Goal: Submit feedback/report problem: Submit feedback/report problem

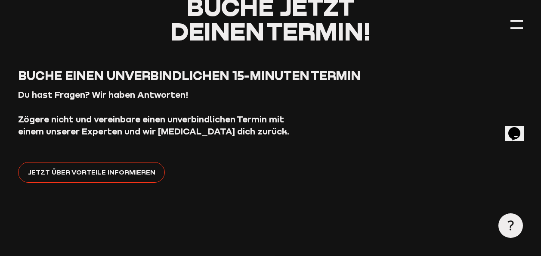
scroll to position [86, 0]
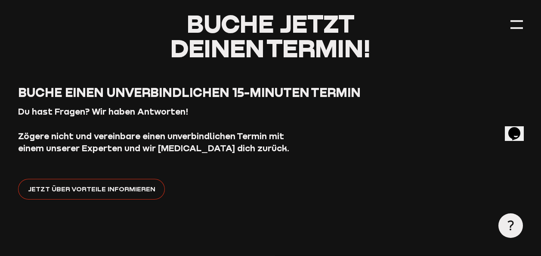
click at [101, 194] on span "Jetzt über Vorteile informieren" at bounding box center [91, 188] width 127 height 11
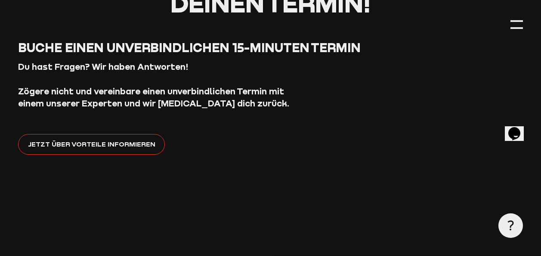
scroll to position [215, 0]
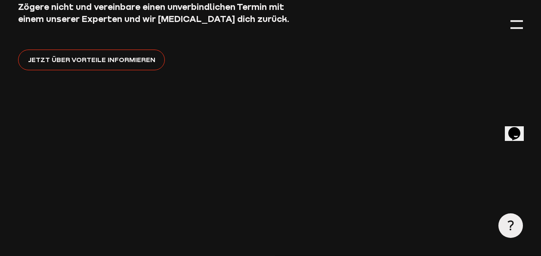
click at [511, 133] on icon "Opens Chat This icon Opens the chat window." at bounding box center [515, 134] width 14 height 14
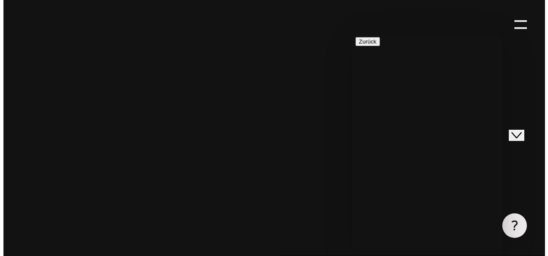
scroll to position [344, 0]
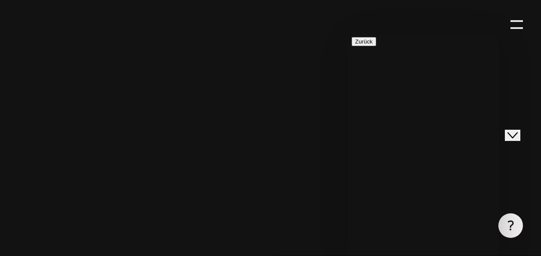
click at [514, 223] on icon at bounding box center [510, 225] width 10 height 10
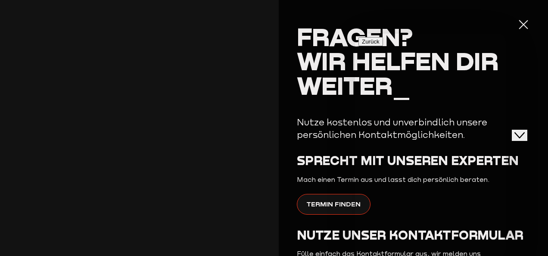
click at [516, 62] on h2 "Fragen? Wir helfen dir weiter_" at bounding box center [413, 61] width 232 height 73
click at [524, 130] on icon "Close Chat This icon closes the chat window." at bounding box center [519, 135] width 10 height 10
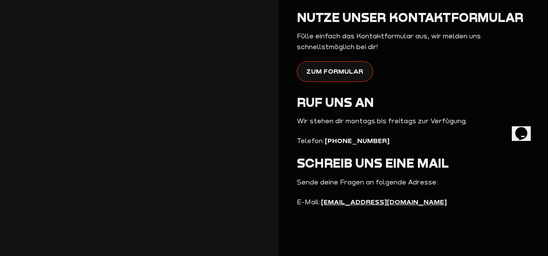
scroll to position [174, 0]
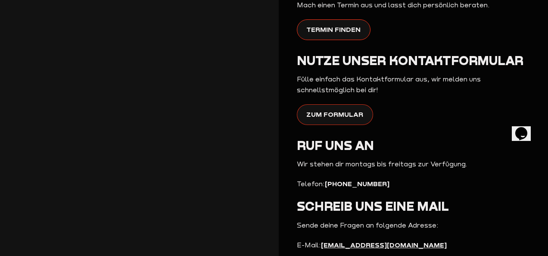
click at [341, 115] on span "Zum Formular" at bounding box center [334, 114] width 57 height 11
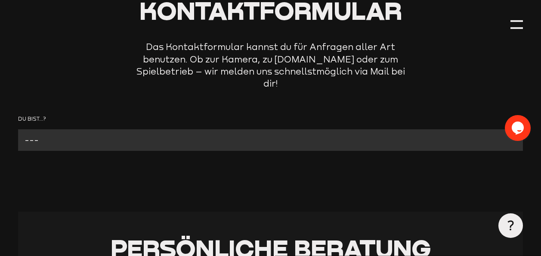
scroll to position [129, 0]
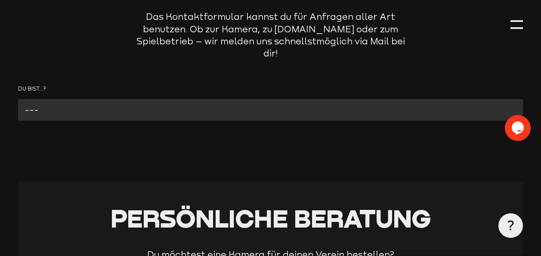
click at [116, 99] on select "--- Verein mit Kamera Verein ohne Kamera Fan Andere" at bounding box center [270, 109] width 505 height 21
select select "Verein mit Kamera"
click at [18, 99] on select "--- Verein mit Kamera Verein ohne Kamera Fan Andere" at bounding box center [270, 109] width 505 height 21
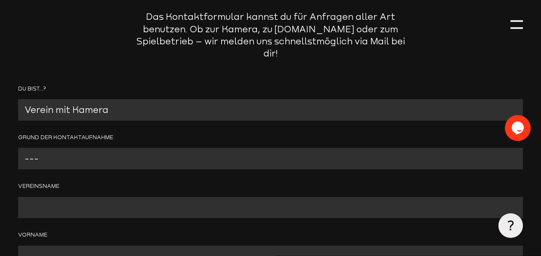
click at [139, 148] on select "--- Problem mit der Kamera Wir benötigen technischen Support Bitte um Rückruf A…" at bounding box center [270, 158] width 505 height 21
select select "Bitte um Rückruf"
click at [18, 148] on select "--- Problem mit der Kamera Wir benötigen technischen Support Bitte um Rückruf A…" at bounding box center [270, 158] width 505 height 21
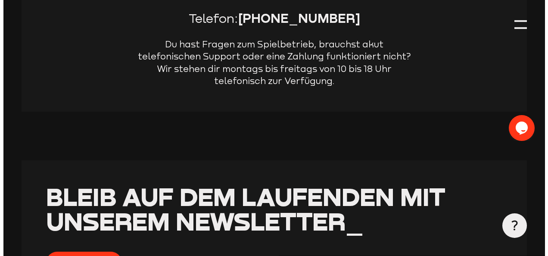
scroll to position [904, 0]
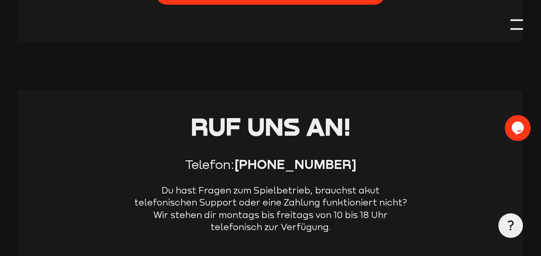
click at [519, 25] on div at bounding box center [517, 24] width 12 height 12
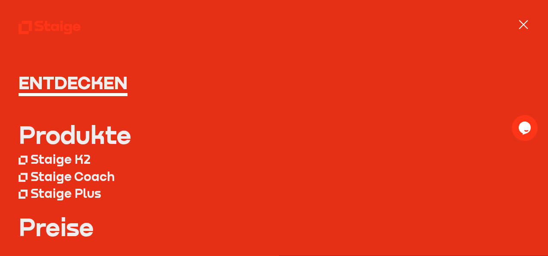
click at [63, 198] on div "Staige Plus" at bounding box center [66, 193] width 71 height 15
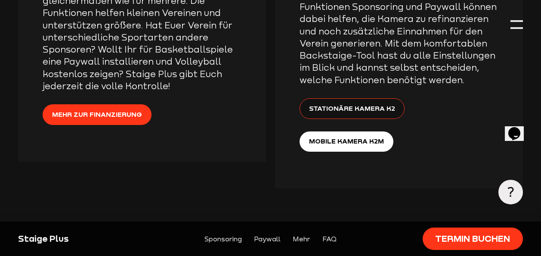
scroll to position [1507, 0]
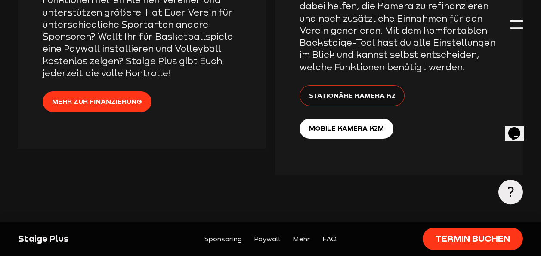
click at [357, 90] on span "Stationäre Kamera K2" at bounding box center [352, 95] width 86 height 11
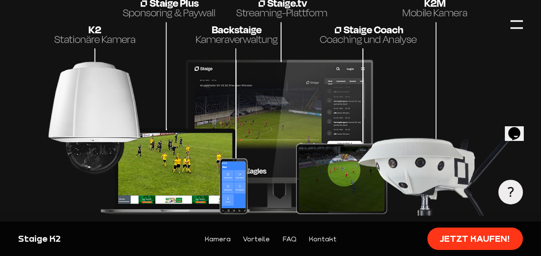
scroll to position [1507, 0]
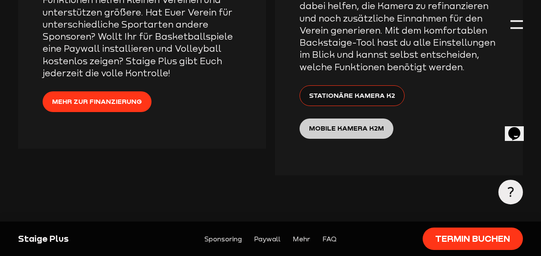
click at [351, 123] on span "Mobile Kamera K2M" at bounding box center [346, 128] width 75 height 11
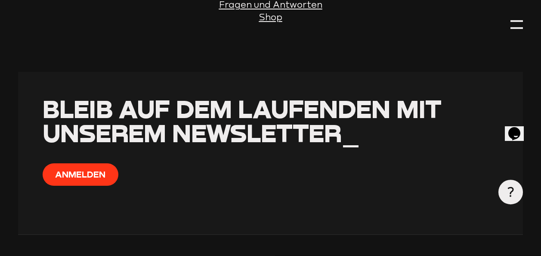
scroll to position [300, 0]
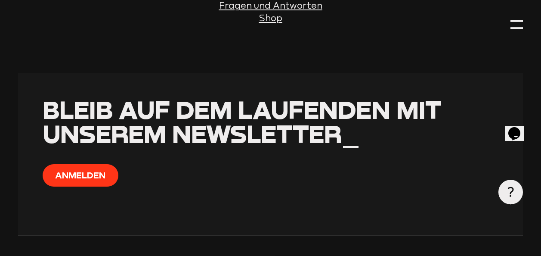
click at [265, 20] on u "Shop" at bounding box center [270, 18] width 23 height 10
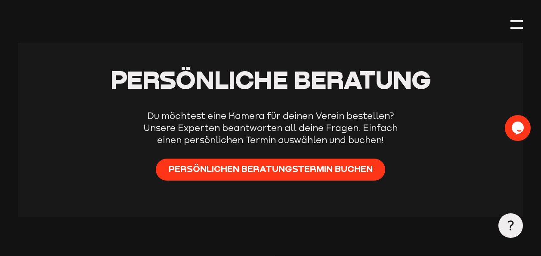
scroll to position [266, 0]
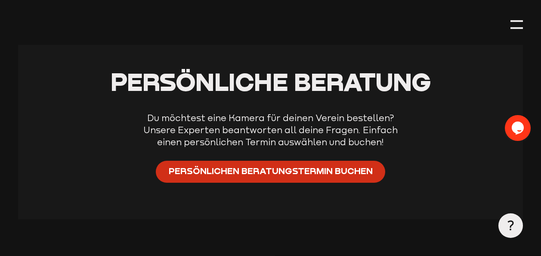
click at [273, 165] on span "Persönlichen Beratungstermin buchen" at bounding box center [271, 171] width 204 height 12
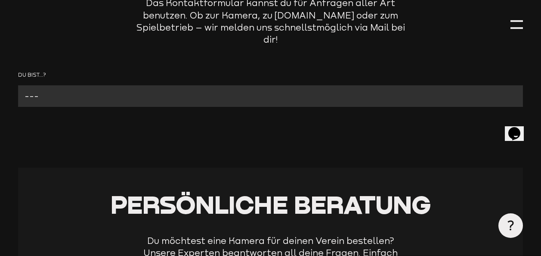
scroll to position [172, 0]
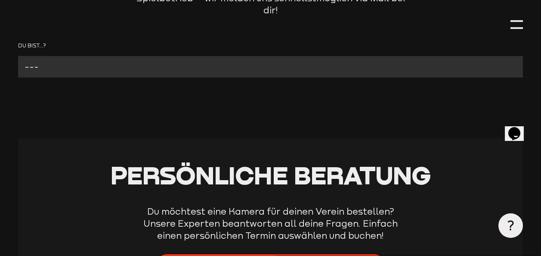
click at [154, 58] on select "--- Verein mit Kamera Verein ohne Kamera Fan Andere" at bounding box center [270, 66] width 505 height 21
select select "Verein mit Kamera"
click at [18, 56] on select "--- Verein mit Kamera Verein ohne Kamera Fan Andere" at bounding box center [270, 66] width 505 height 21
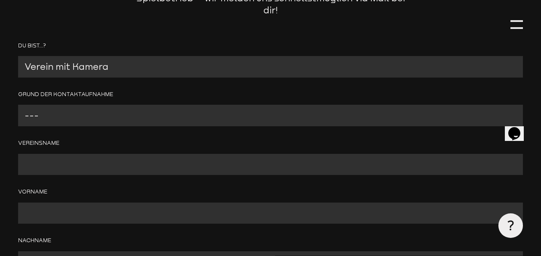
click at [116, 105] on select "--- Problem mit der Kamera Wir benötigen technischen Support Bitte um Rückruf A…" at bounding box center [270, 115] width 505 height 21
select select "Bitte um Rückruf"
click at [18, 105] on select "--- Problem mit der Kamera Wir benötigen technischen Support Bitte um Rückruf A…" at bounding box center [270, 115] width 505 height 21
click at [105, 154] on input "Contact form" at bounding box center [270, 164] width 505 height 21
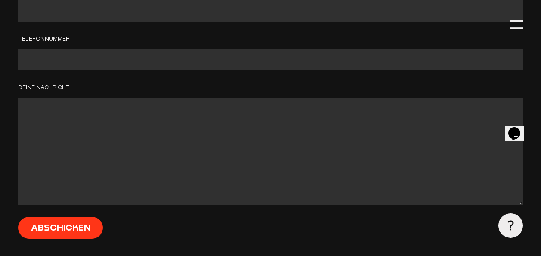
scroll to position [474, 0]
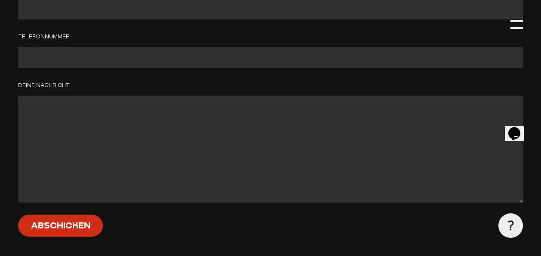
click at [66, 217] on input "Abschicken" at bounding box center [60, 225] width 85 height 22
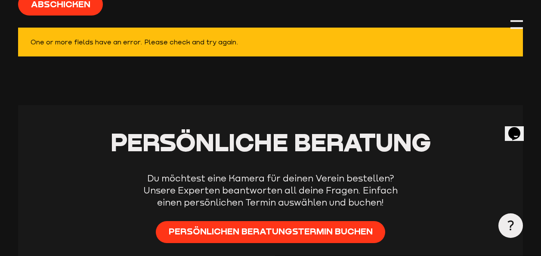
scroll to position [825, 0]
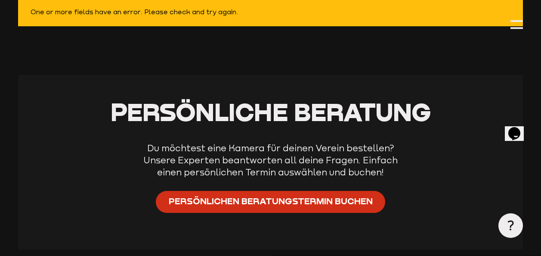
click at [240, 196] on span "Persönlichen Beratungstermin buchen" at bounding box center [271, 201] width 204 height 12
